Goal: Find contact information: Find contact information

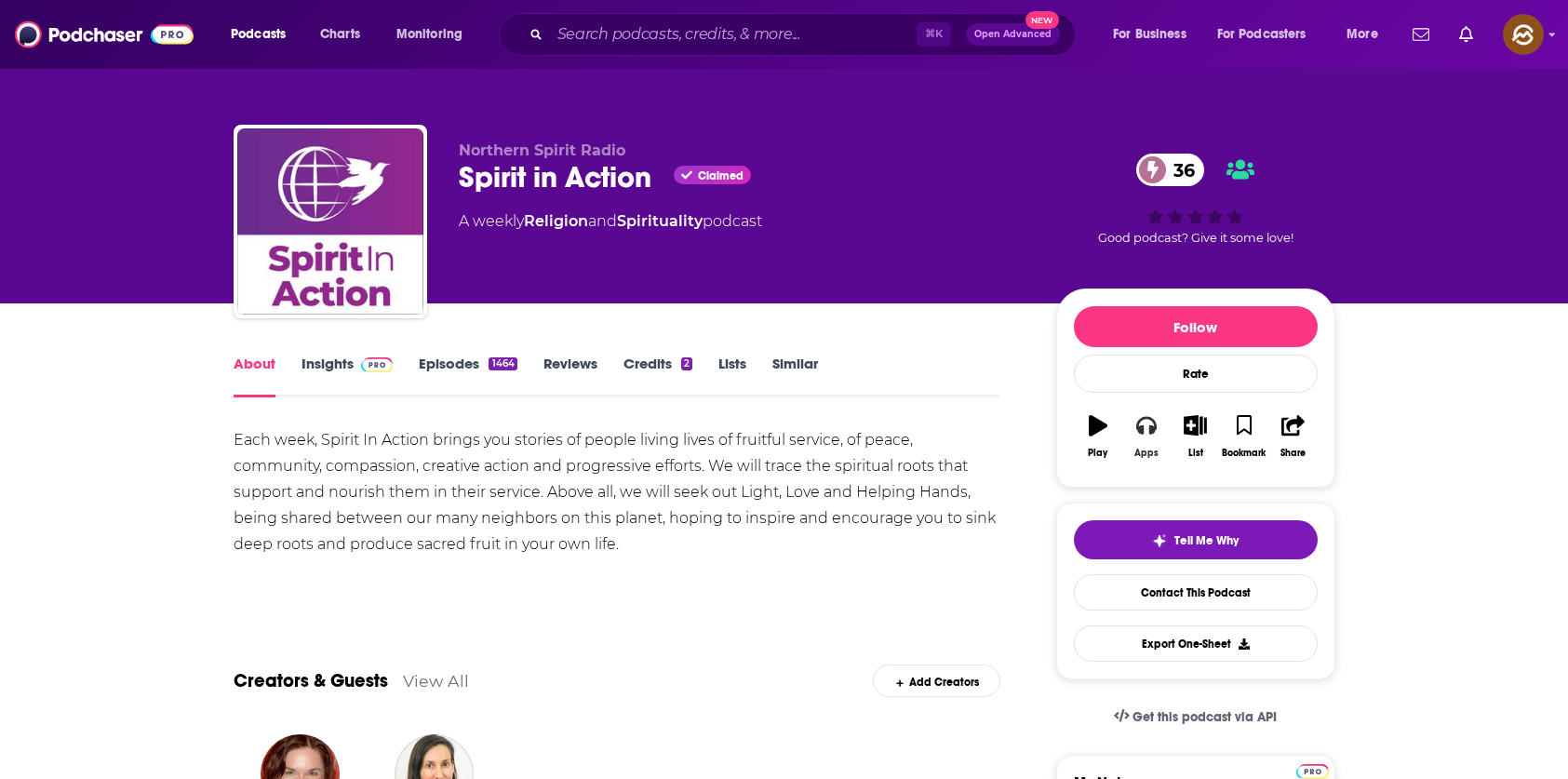
click at [1156, 442] on button "Apps" at bounding box center [1146, 436] width 48 height 67
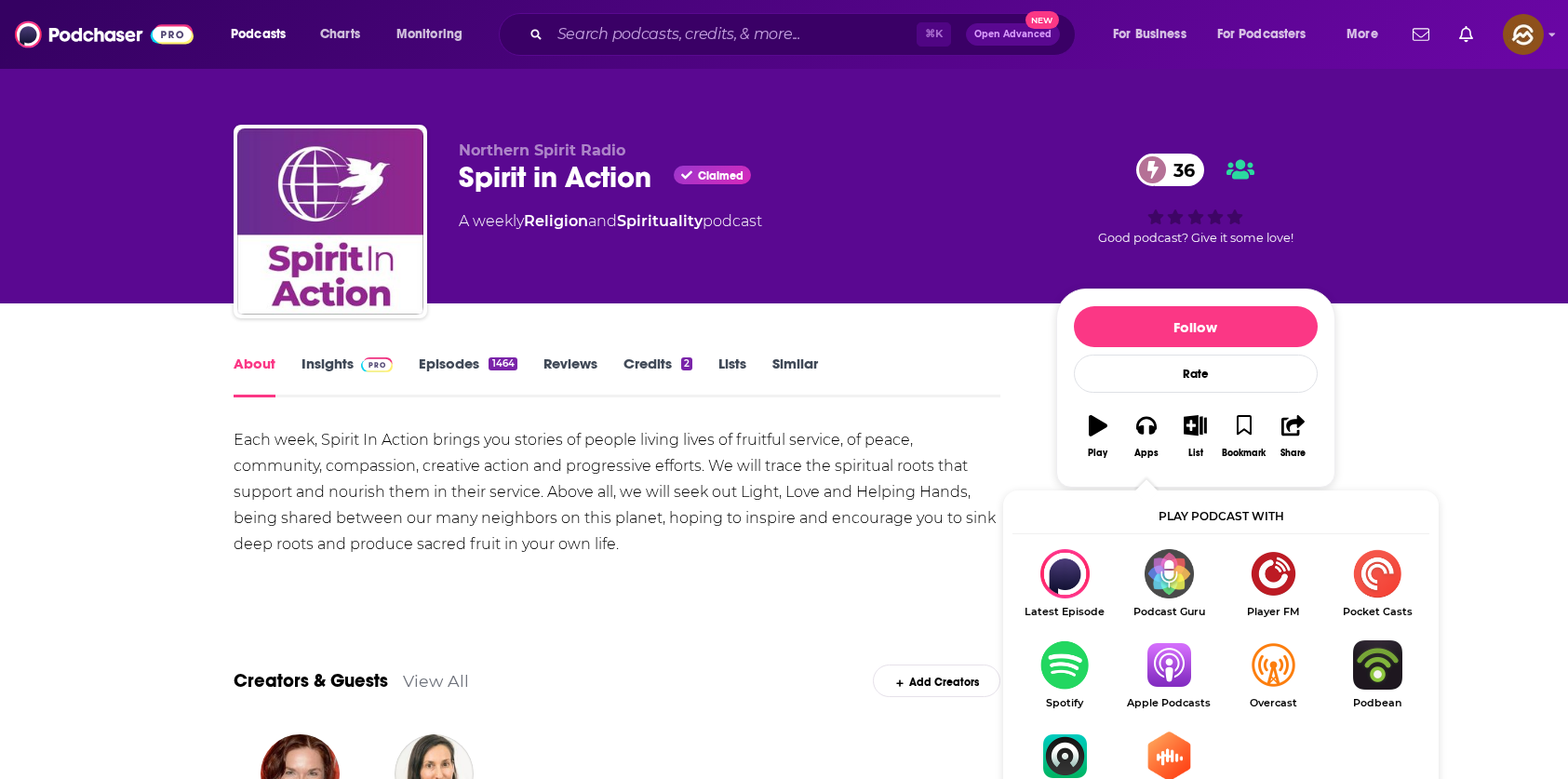
click at [1160, 644] on img "Show Listen On dropdown" at bounding box center [1168, 665] width 105 height 49
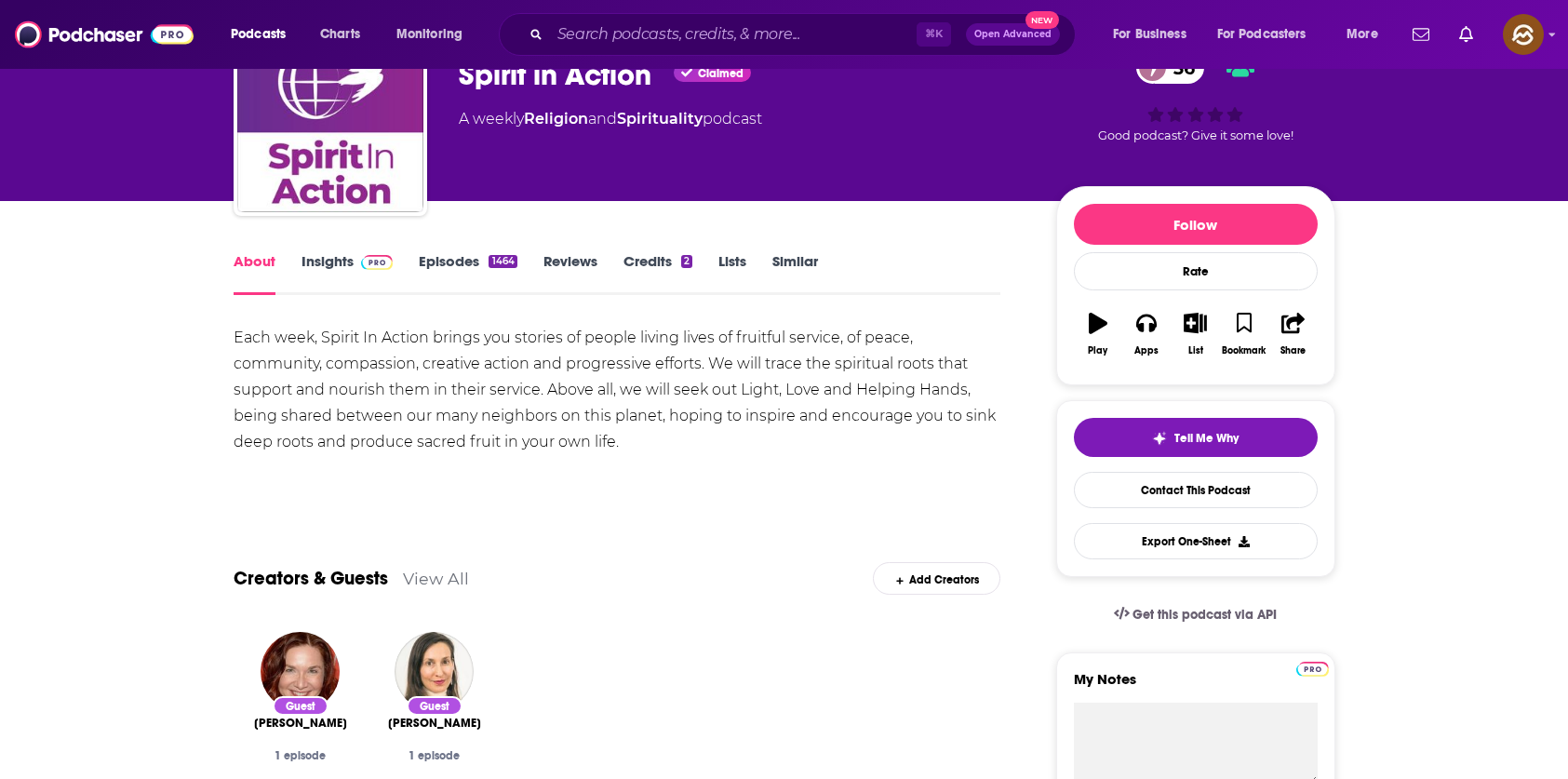
scroll to position [104, 0]
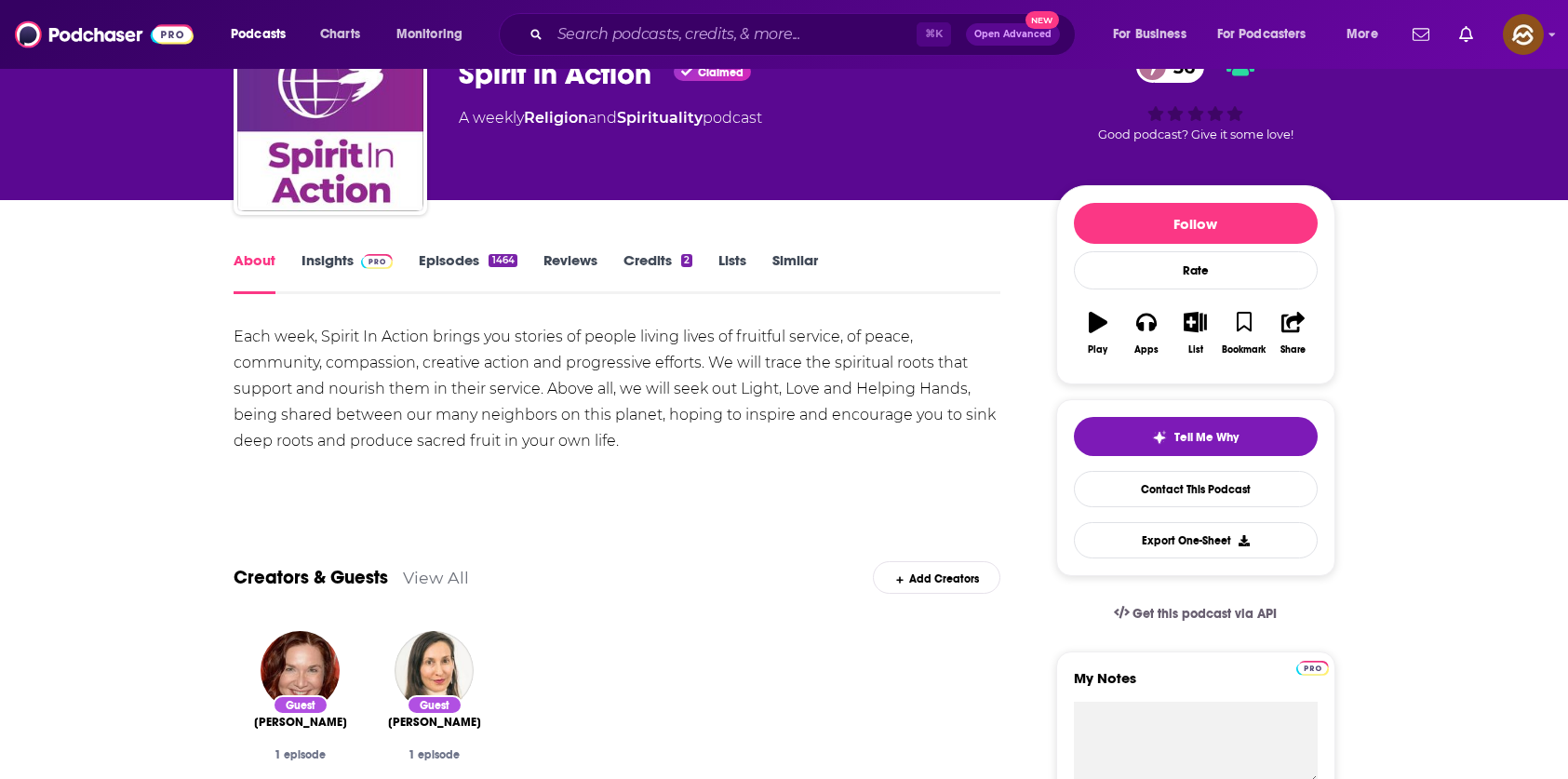
click at [316, 269] on link "Insights" at bounding box center [347, 273] width 92 height 43
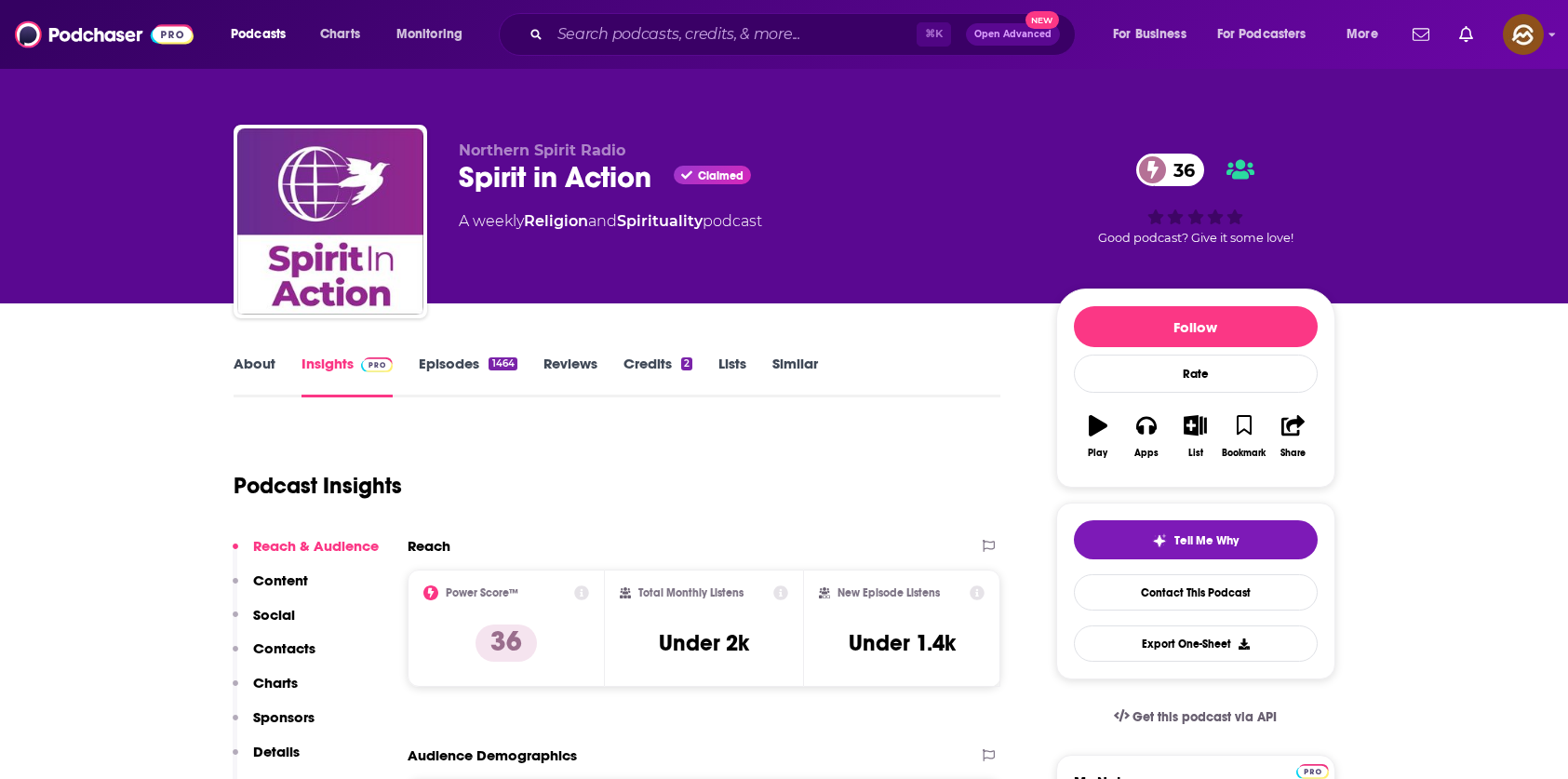
click at [283, 646] on p "Contacts" at bounding box center [284, 648] width 63 height 18
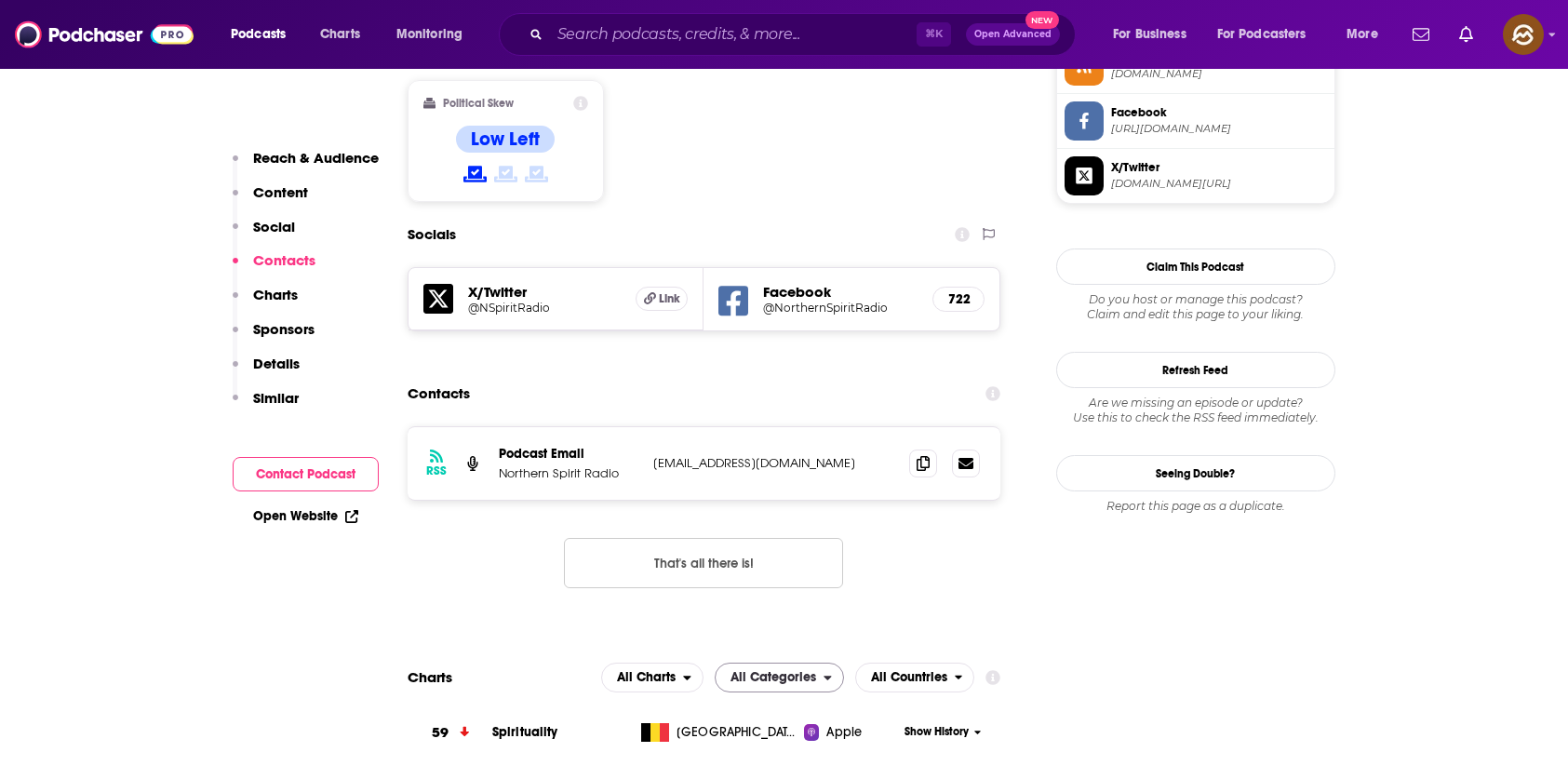
scroll to position [1512, 0]
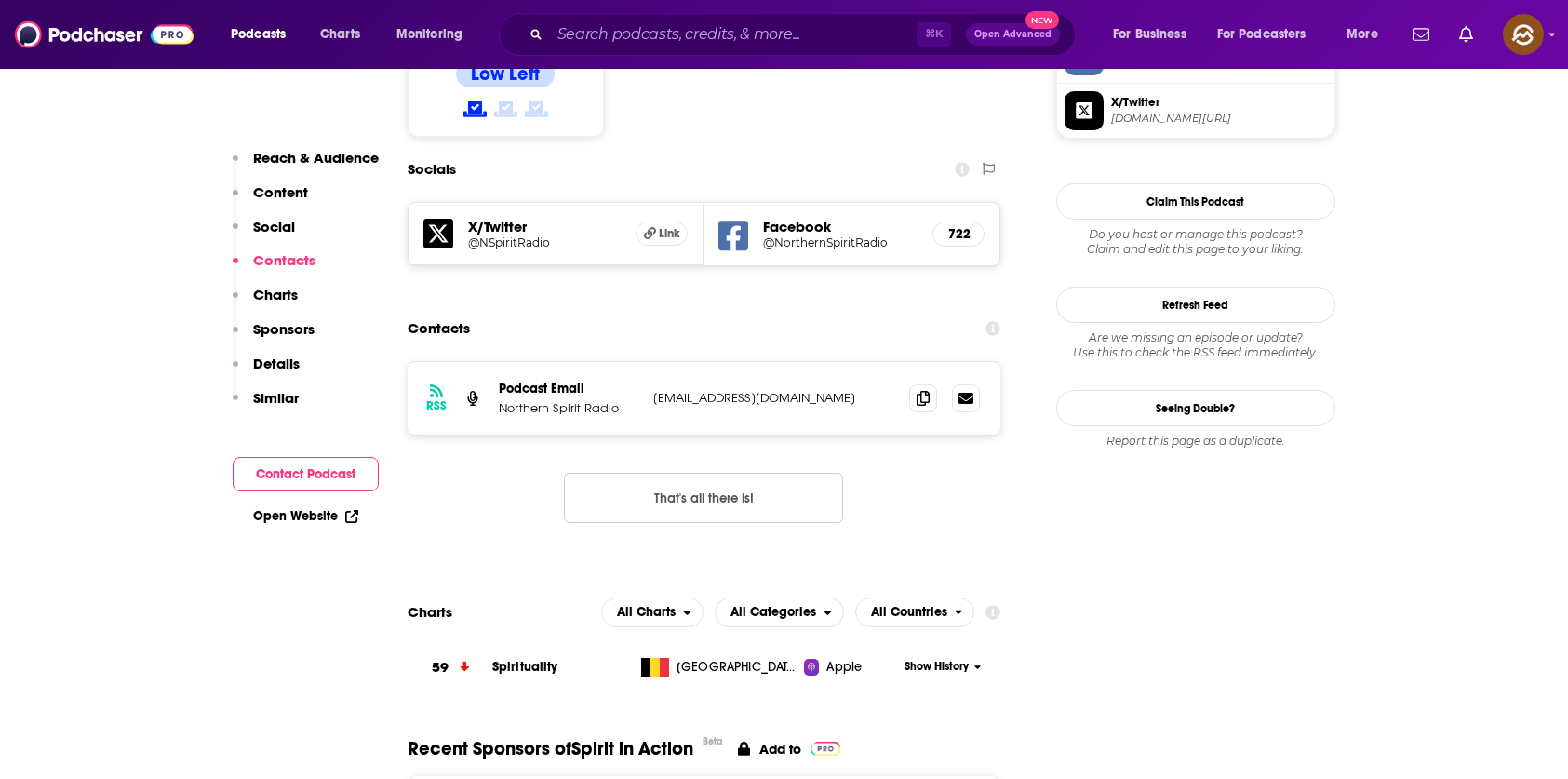
click at [921, 362] on div "RSS Podcast Email Northern Spirit Radio [EMAIL_ADDRESS][DOMAIN_NAME] [EMAIL_ADD…" at bounding box center [704, 398] width 593 height 72
click at [907, 362] on div "RSS Podcast Email Northern Spirit Radio [EMAIL_ADDRESS][DOMAIN_NAME] [EMAIL_ADD…" at bounding box center [704, 398] width 593 height 72
click at [920, 390] on icon at bounding box center [923, 397] width 13 height 15
copy button "That's"
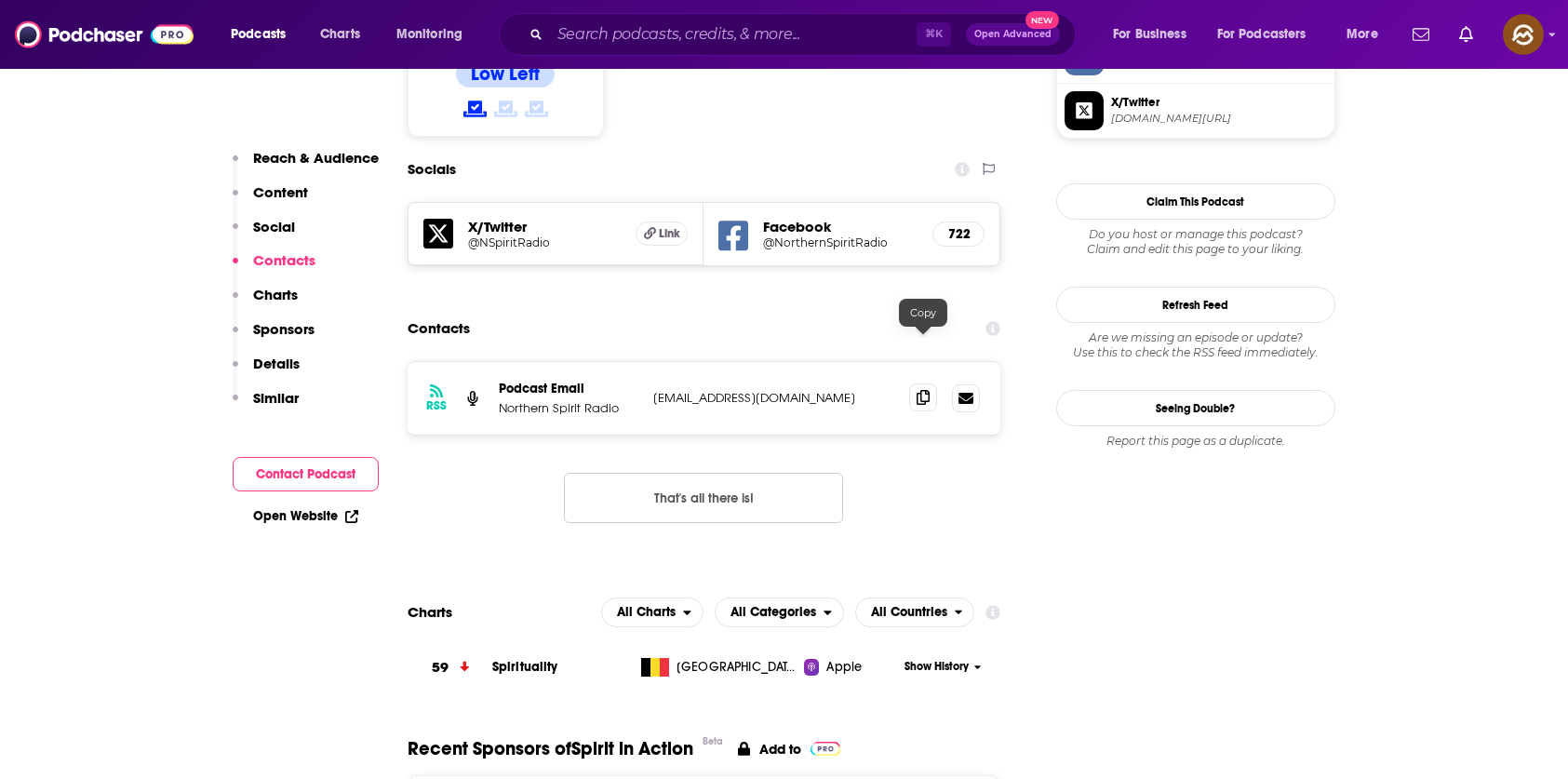
click at [911, 383] on span at bounding box center [923, 397] width 28 height 28
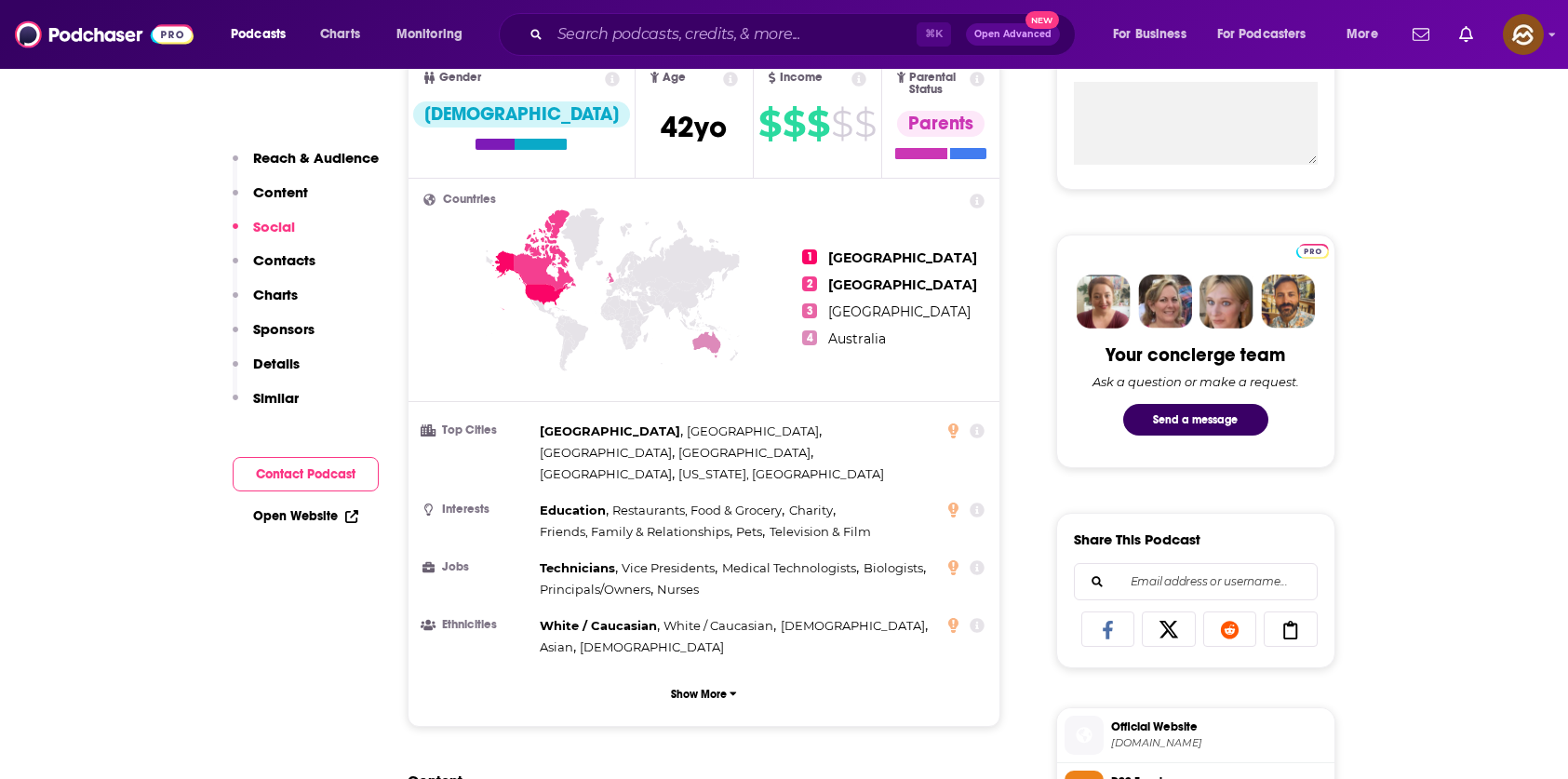
scroll to position [0, 0]
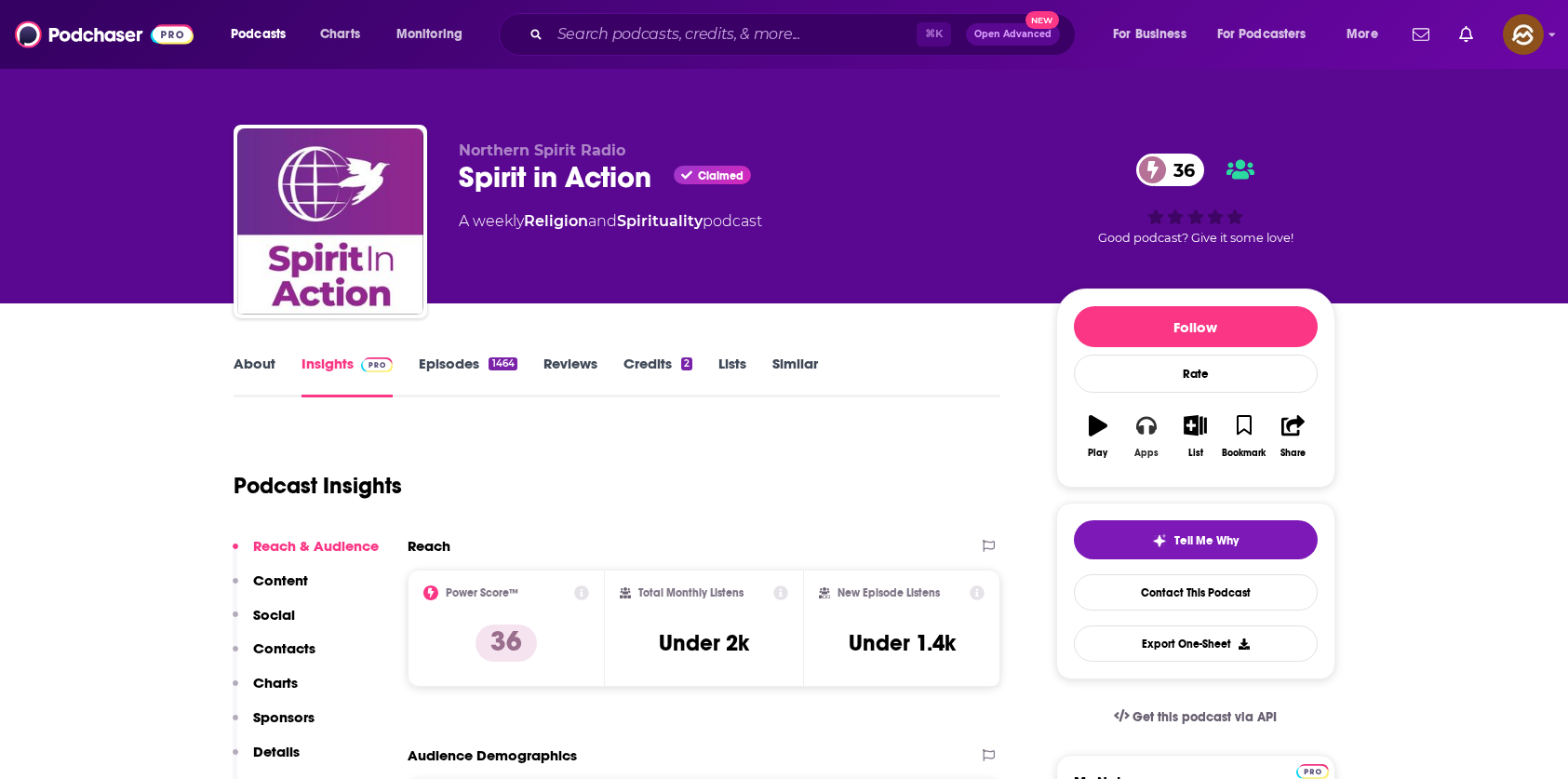
click at [1138, 424] on icon "button" at bounding box center [1146, 425] width 21 height 19
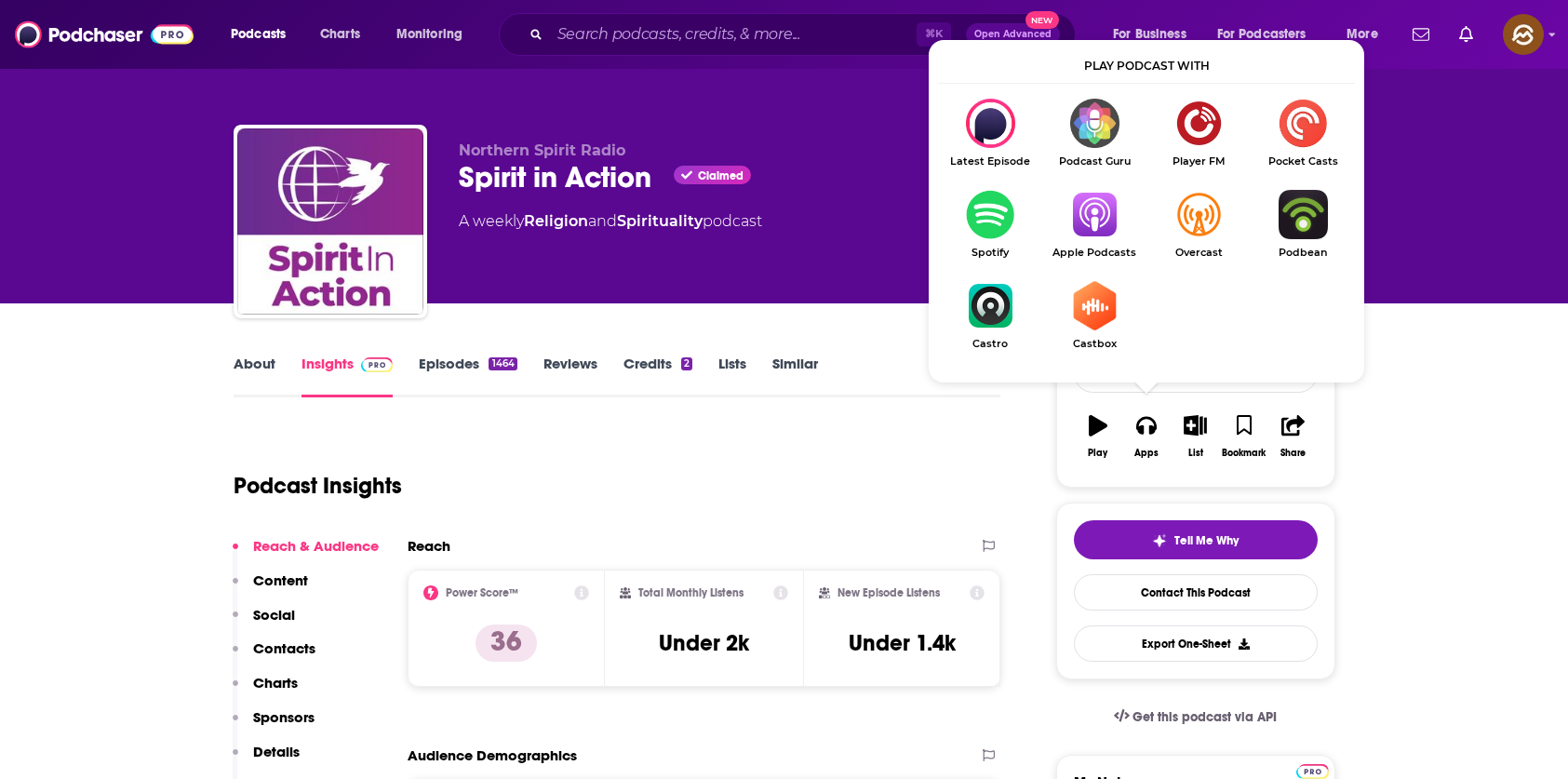
click at [1103, 231] on img "Show Listen On dropdown" at bounding box center [1094, 214] width 105 height 49
